Goal: Information Seeking & Learning: Learn about a topic

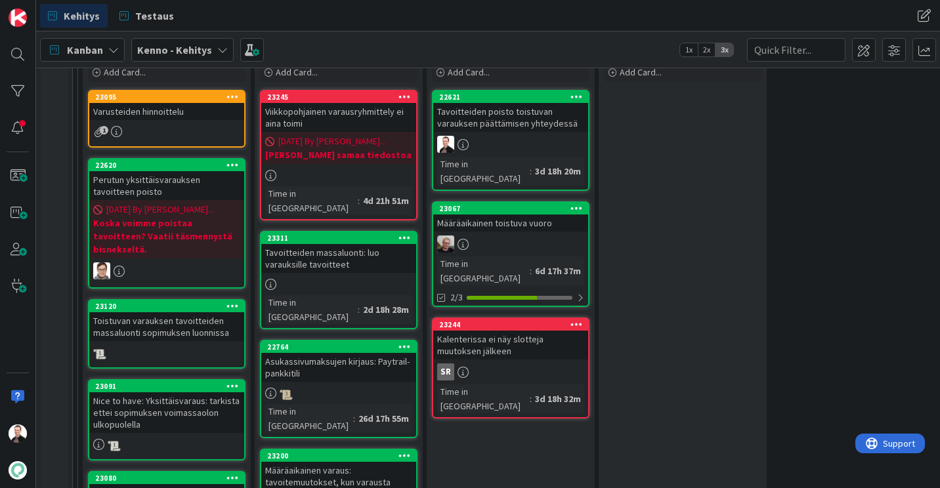
scroll to position [394, 0]
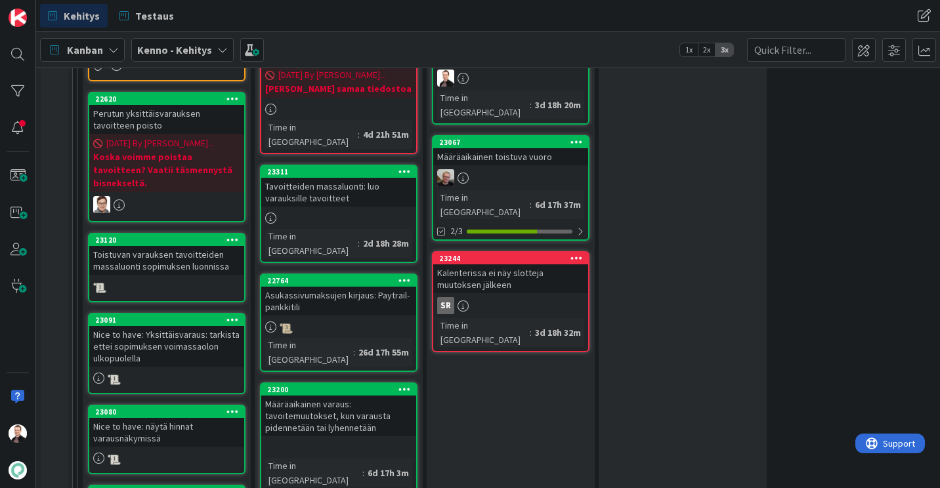
click at [280, 182] on div "Tavoitteiden massaluonti: luo varauksille tavoitteet" at bounding box center [338, 192] width 155 height 29
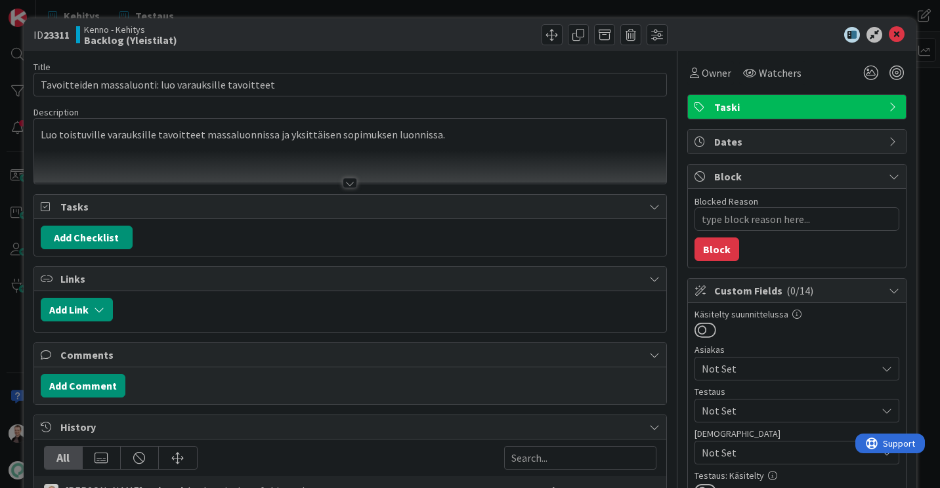
type textarea "x"
click at [889, 30] on icon at bounding box center [897, 35] width 16 height 16
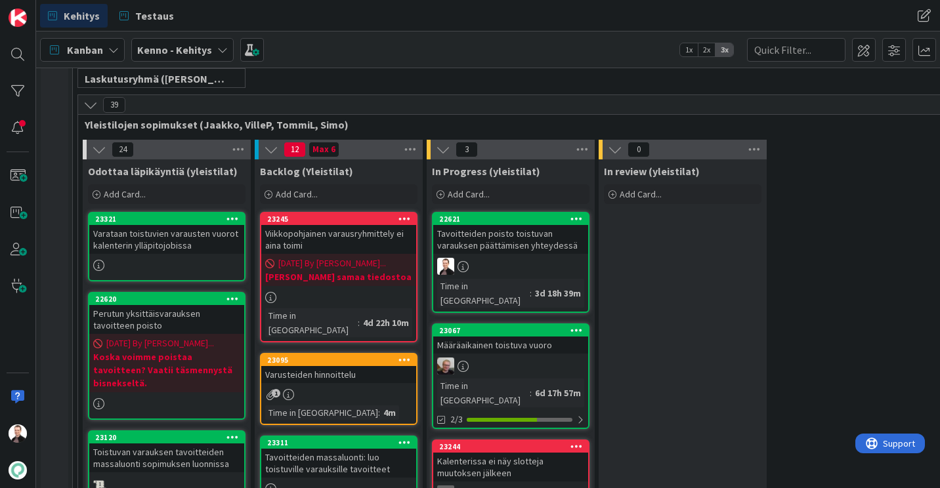
scroll to position [197, 0]
